Goal: Task Accomplishment & Management: Manage account settings

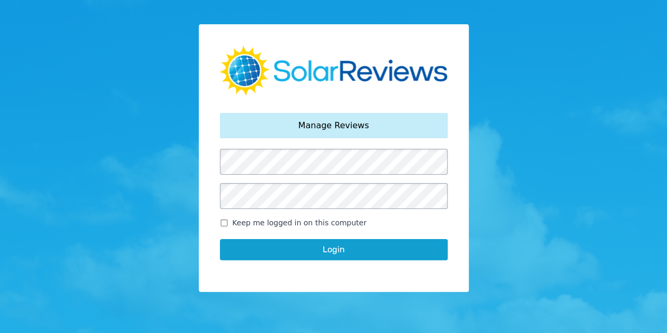
click at [252, 176] on form "Keep me logged in on this computer Login" at bounding box center [334, 210] width 228 height 122
click at [230, 224] on label "Keep me logged in on this computer" at bounding box center [334, 222] width 228 height 11
click at [228, 224] on input "Keep me logged in on this computer" at bounding box center [224, 222] width 8 height 7
checkbox input "true"
click at [292, 258] on button "Login" at bounding box center [334, 249] width 228 height 21
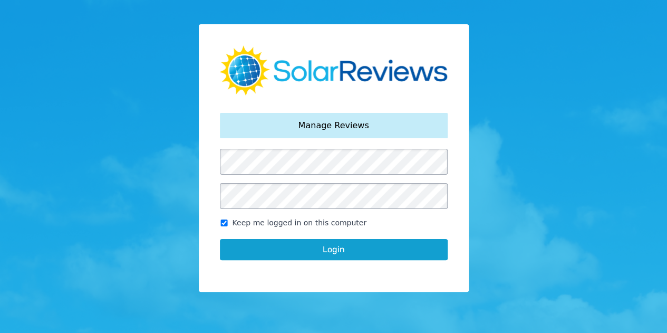
click at [309, 246] on button "Login" at bounding box center [334, 249] width 228 height 21
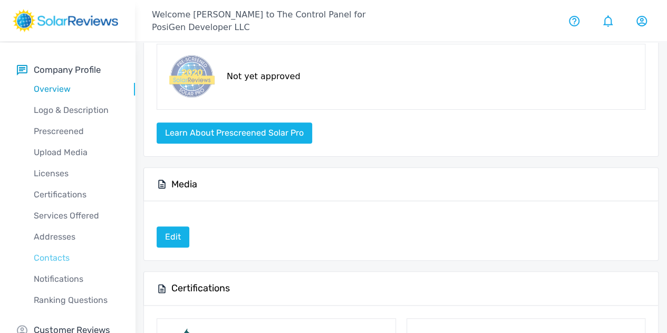
scroll to position [25, 0]
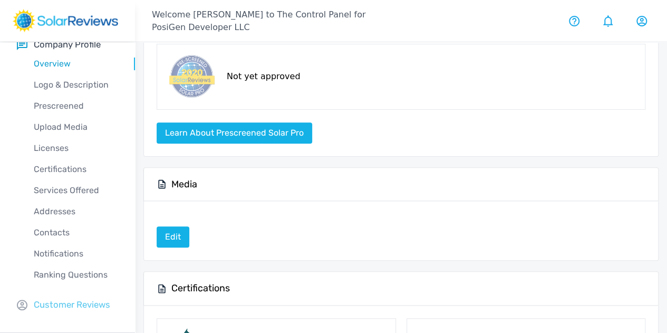
click at [60, 307] on p "Customer Reviews" at bounding box center [72, 304] width 76 height 13
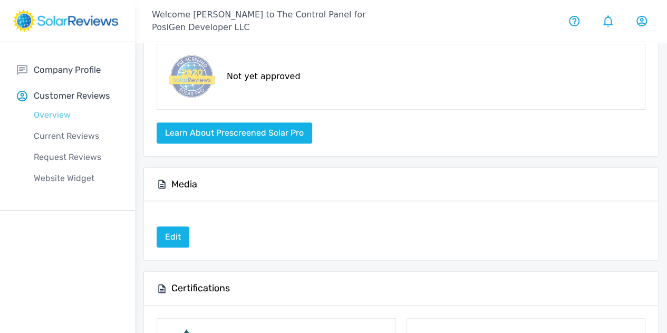
click at [55, 114] on p "Overview" at bounding box center [76, 115] width 118 height 13
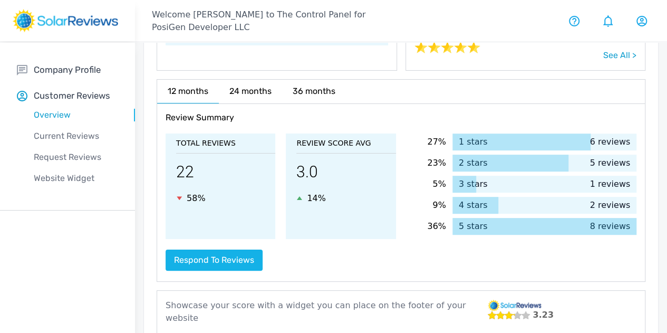
scroll to position [231, 0]
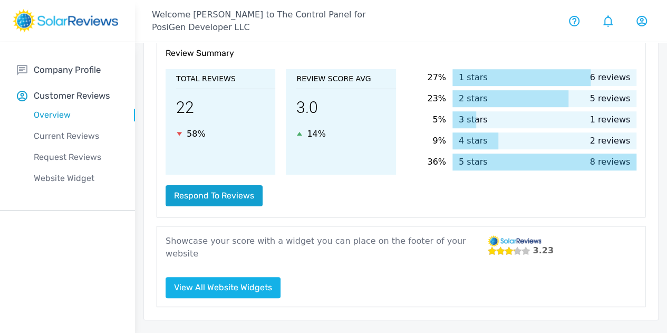
click at [220, 193] on button "Respond to reviews" at bounding box center [213, 195] width 97 height 21
